Goal: Transaction & Acquisition: Subscribe to service/newsletter

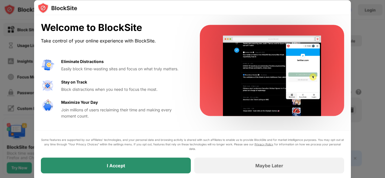
click at [125, 160] on div "I Accept" at bounding box center [116, 166] width 150 height 16
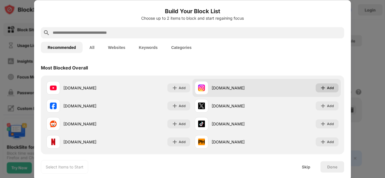
click at [326, 88] on img at bounding box center [323, 88] width 6 height 6
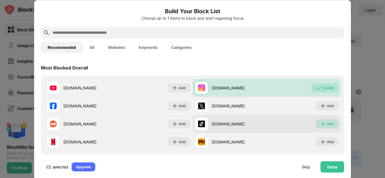
click at [321, 127] on div "Add" at bounding box center [327, 123] width 23 height 9
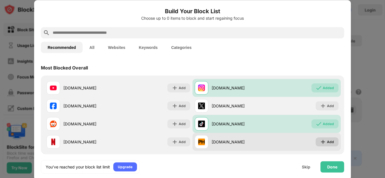
click at [318, 142] on div "Add" at bounding box center [327, 142] width 23 height 9
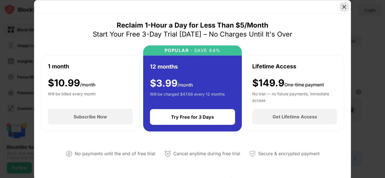
click at [344, 8] on img at bounding box center [344, 7] width 6 height 6
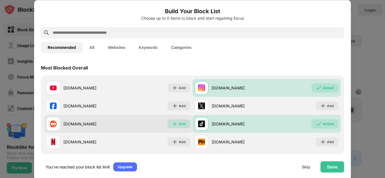
click at [174, 125] on img at bounding box center [175, 124] width 6 height 6
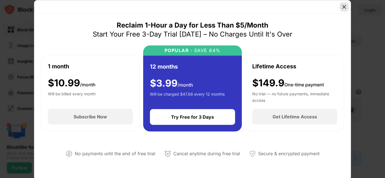
click at [343, 7] on img at bounding box center [344, 7] width 6 height 6
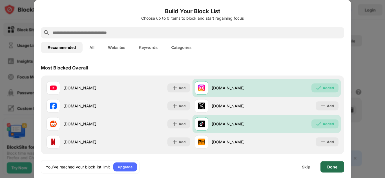
click at [326, 168] on div "Done" at bounding box center [332, 166] width 24 height 11
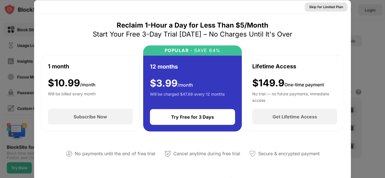
click at [323, 8] on div "Skip for Limited Plan" at bounding box center [326, 7] width 34 height 6
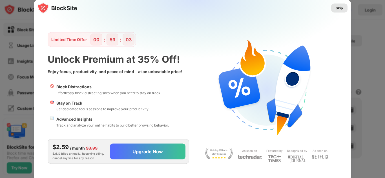
click at [337, 6] on div "Skip" at bounding box center [339, 8] width 7 height 6
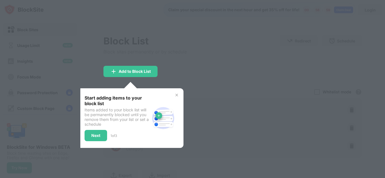
click at [176, 95] on img at bounding box center [176, 95] width 5 height 5
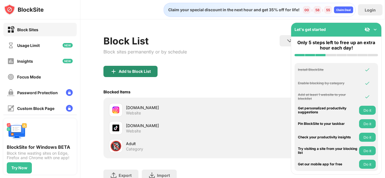
click at [136, 70] on div "Add to Block List" at bounding box center [135, 71] width 32 height 5
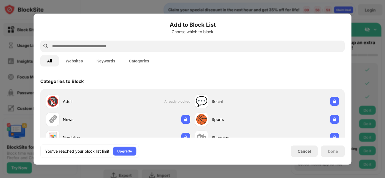
click at [119, 48] on input "text" at bounding box center [197, 46] width 291 height 7
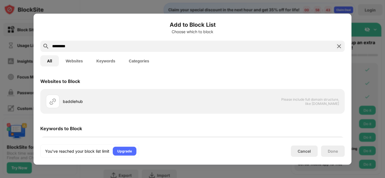
click at [69, 62] on button "Websites" at bounding box center [74, 60] width 31 height 11
click at [54, 59] on button "All" at bounding box center [49, 60] width 19 height 11
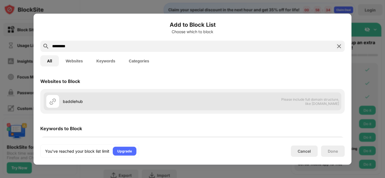
click at [291, 105] on span "Please include full domain structure, like domain.com" at bounding box center [310, 101] width 58 height 8
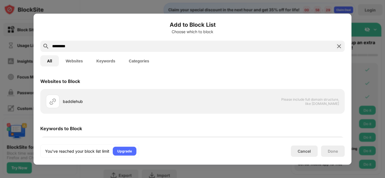
click at [102, 45] on input "*********" at bounding box center [193, 46] width 282 height 7
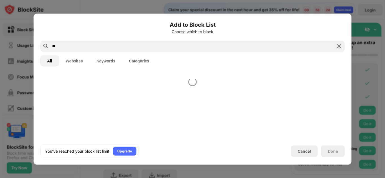
type input "*"
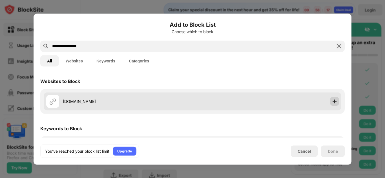
type input "**********"
click at [333, 101] on img at bounding box center [335, 102] width 6 height 6
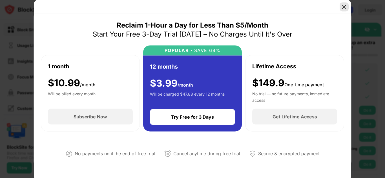
click at [345, 6] on img at bounding box center [344, 7] width 6 height 6
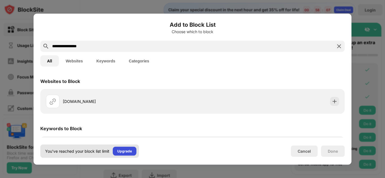
click at [118, 149] on div "Upgrade" at bounding box center [124, 152] width 15 height 6
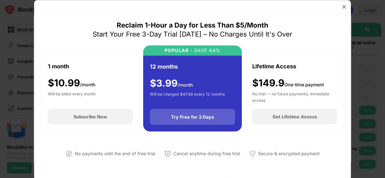
click at [209, 117] on div "Try Free for 3 Days" at bounding box center [192, 117] width 43 height 6
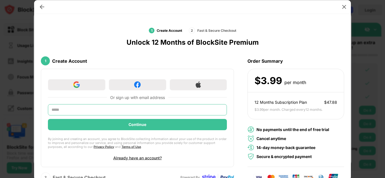
click at [156, 110] on input "text" at bounding box center [137, 109] width 179 height 11
type input "**********"
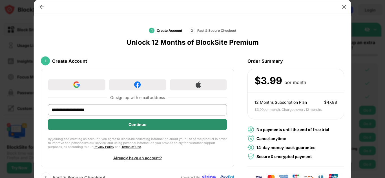
click at [121, 124] on div "Continue" at bounding box center [137, 124] width 179 height 11
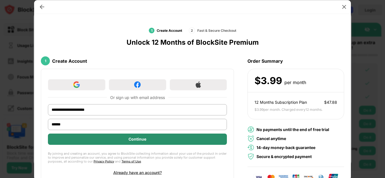
type input "******"
click at [126, 140] on div "Continue" at bounding box center [137, 139] width 179 height 11
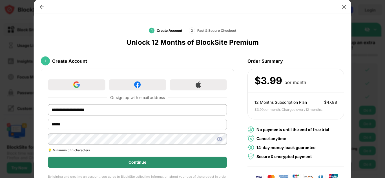
click at [122, 161] on div "Continue" at bounding box center [137, 162] width 179 height 11
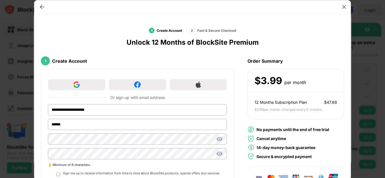
click at [122, 161] on div at bounding box center [137, 155] width 179 height 15
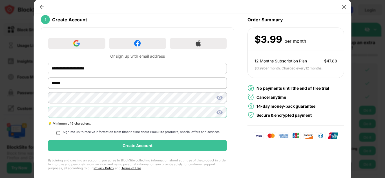
scroll to position [43, 0]
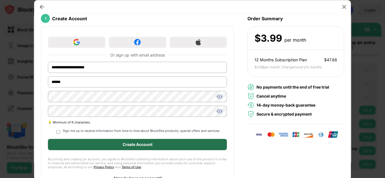
click at [97, 143] on div "Create Account" at bounding box center [137, 144] width 179 height 11
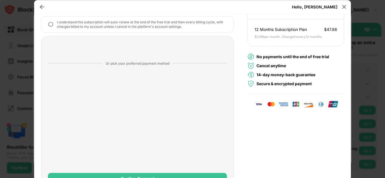
scroll to position [88, 0]
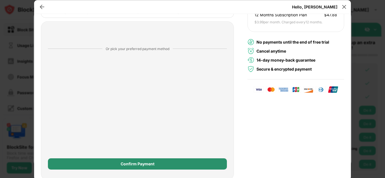
click at [138, 167] on div "Confirm Payment" at bounding box center [137, 164] width 179 height 11
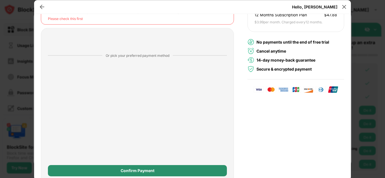
click at [146, 171] on div "Confirm Payment" at bounding box center [138, 171] width 34 height 5
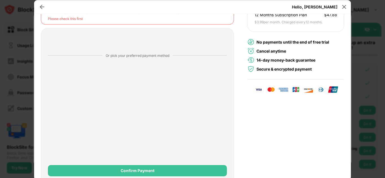
scroll to position [94, 0]
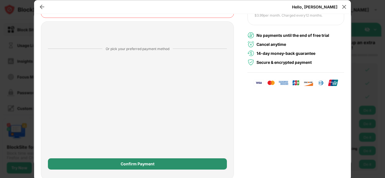
click at [148, 163] on div "Confirm Payment" at bounding box center [138, 164] width 34 height 5
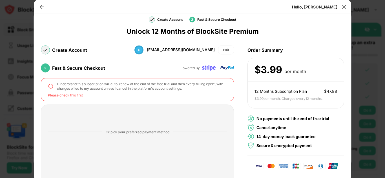
scroll to position [12, 0]
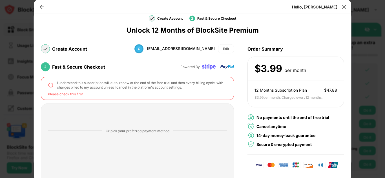
click at [50, 86] on img at bounding box center [51, 85] width 6 height 6
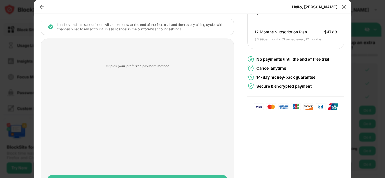
scroll to position [88, 0]
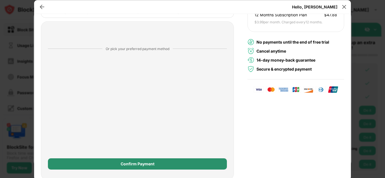
click at [121, 162] on div "Confirm Payment" at bounding box center [138, 164] width 34 height 5
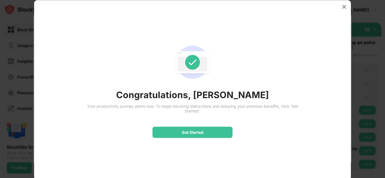
scroll to position [0, 0]
click at [196, 134] on div "Get Started" at bounding box center [193, 132] width 22 height 5
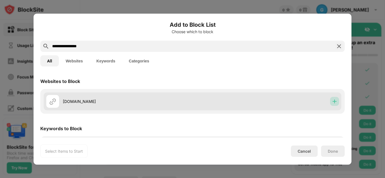
click at [335, 103] on img at bounding box center [335, 102] width 6 height 6
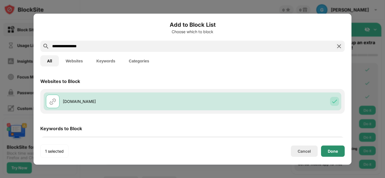
click at [333, 155] on div "Done" at bounding box center [333, 151] width 24 height 11
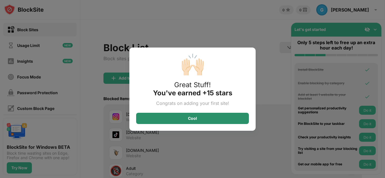
click at [208, 115] on div "Cool" at bounding box center [192, 118] width 113 height 11
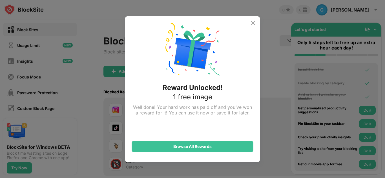
click at [254, 25] on img at bounding box center [253, 23] width 7 height 7
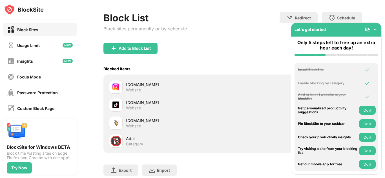
scroll to position [24, 0]
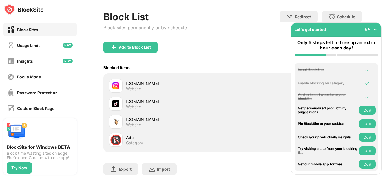
click at [375, 30] on img at bounding box center [375, 30] width 6 height 6
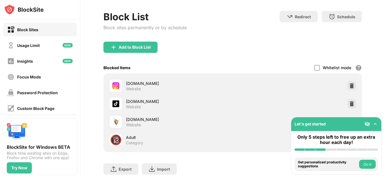
click at [375, 125] on img at bounding box center [375, 124] width 6 height 6
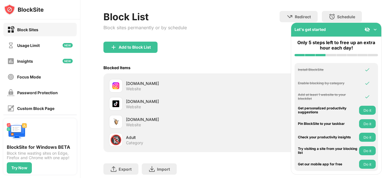
click at [365, 125] on button "Do it" at bounding box center [367, 123] width 17 height 9
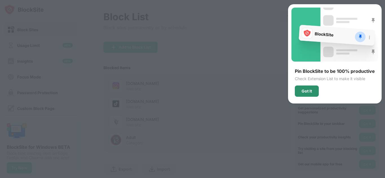
click at [314, 94] on div "Got It" at bounding box center [307, 91] width 24 height 11
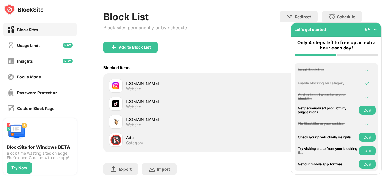
click at [364, 153] on button "Do it" at bounding box center [367, 151] width 17 height 9
click at [254, 48] on div "Add to Block List" at bounding box center [232, 52] width 258 height 20
click at [220, 14] on div "Block List Block sites permanently or by schedule Redirect Choose a site to be …" at bounding box center [232, 26] width 258 height 31
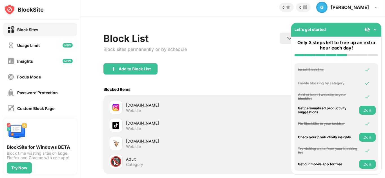
scroll to position [0, 0]
